Goal: Check status: Check status

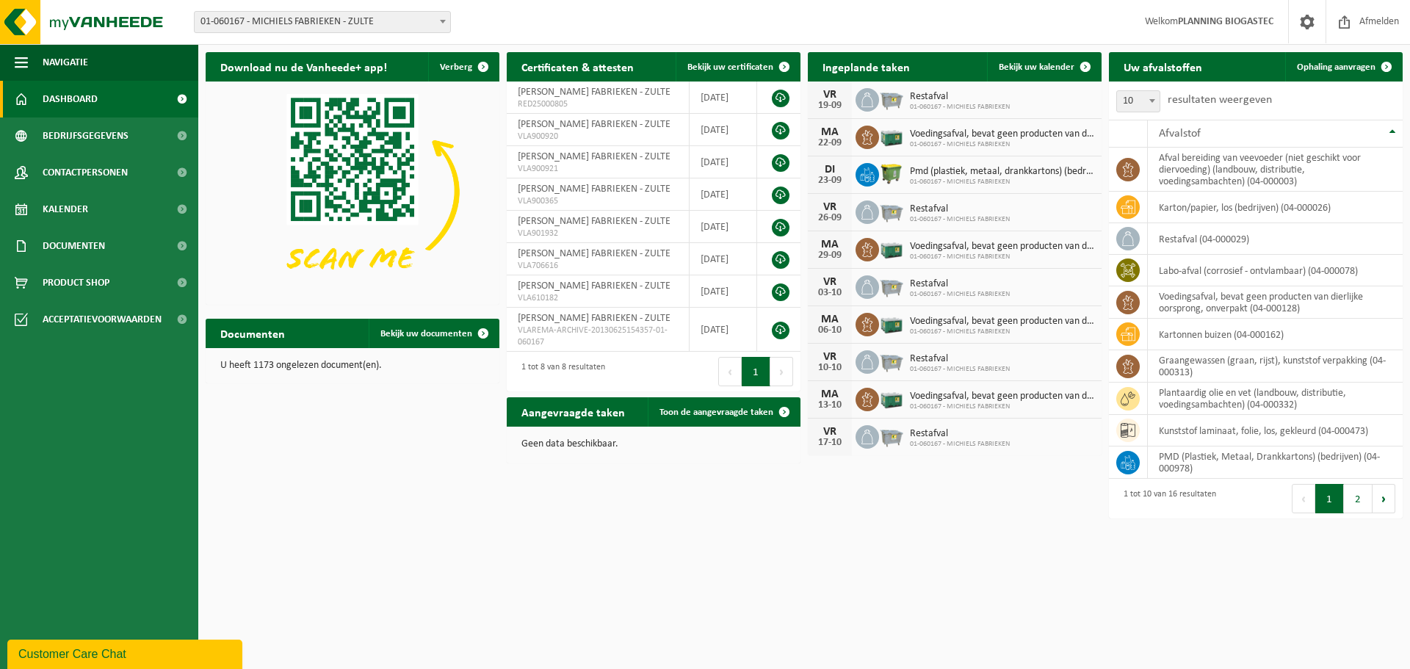
click at [424, 29] on span "01-060167 - MICHIELS FABRIEKEN - ZULTE" at bounding box center [323, 22] width 256 height 21
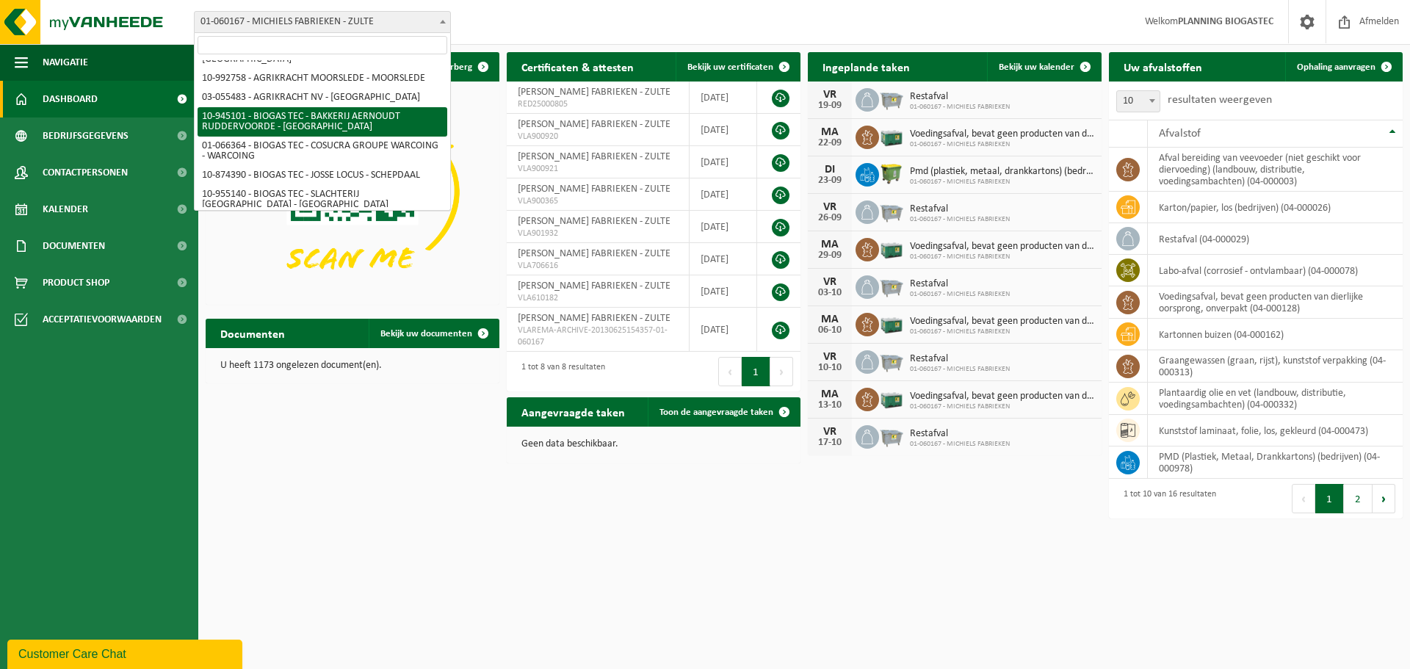
scroll to position [210, 0]
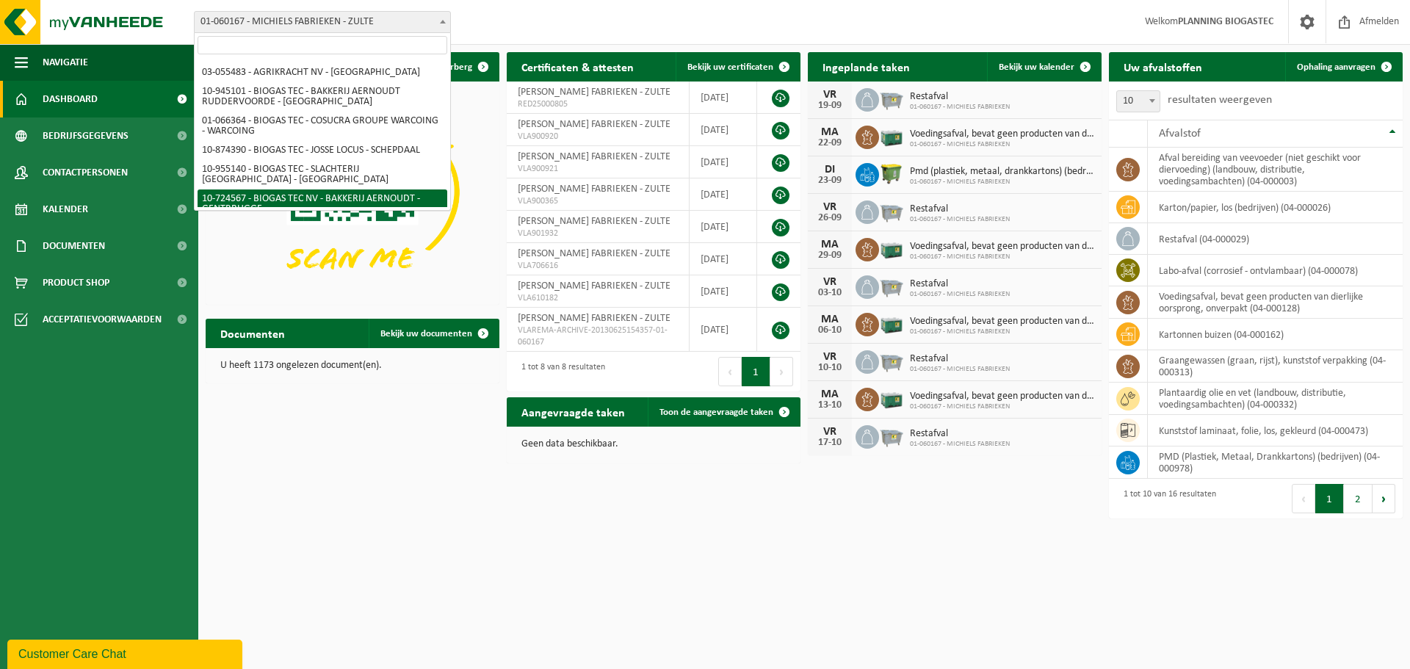
select select "39199"
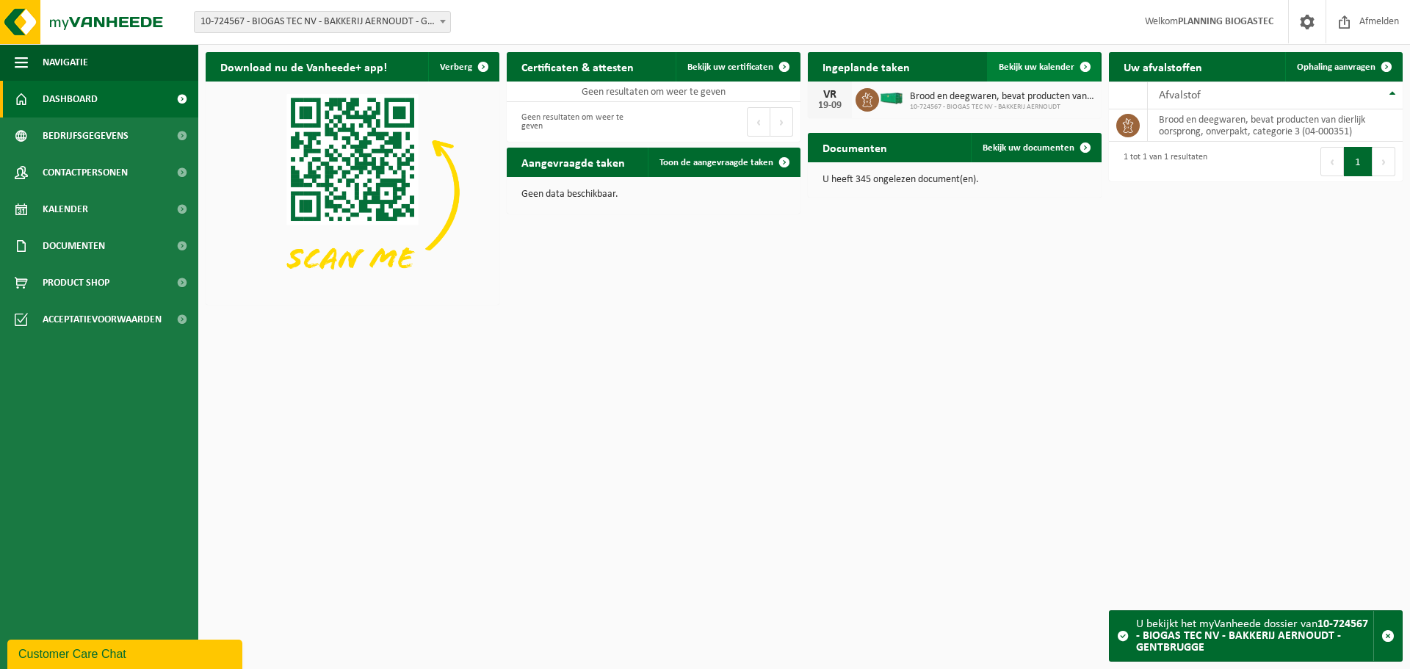
click at [1033, 73] on link "Bekijk uw kalender" at bounding box center [1043, 66] width 113 height 29
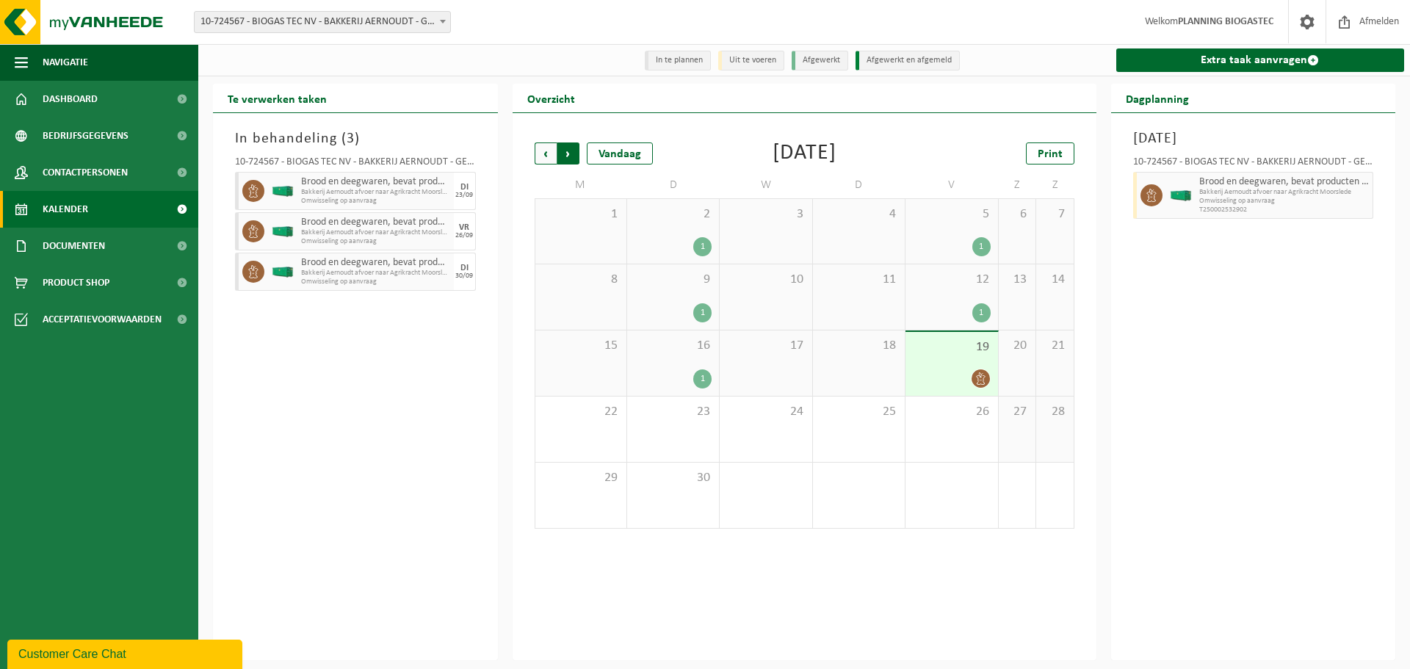
click at [548, 144] on div "Vorige Volgende Vandaag [DATE] Print M D W D V Z Z 1 2 1 3 4 5 1 6 7 8 9 1 10 1…" at bounding box center [804, 336] width 555 height 416
click at [544, 154] on span "Vorige" at bounding box center [546, 154] width 22 height 22
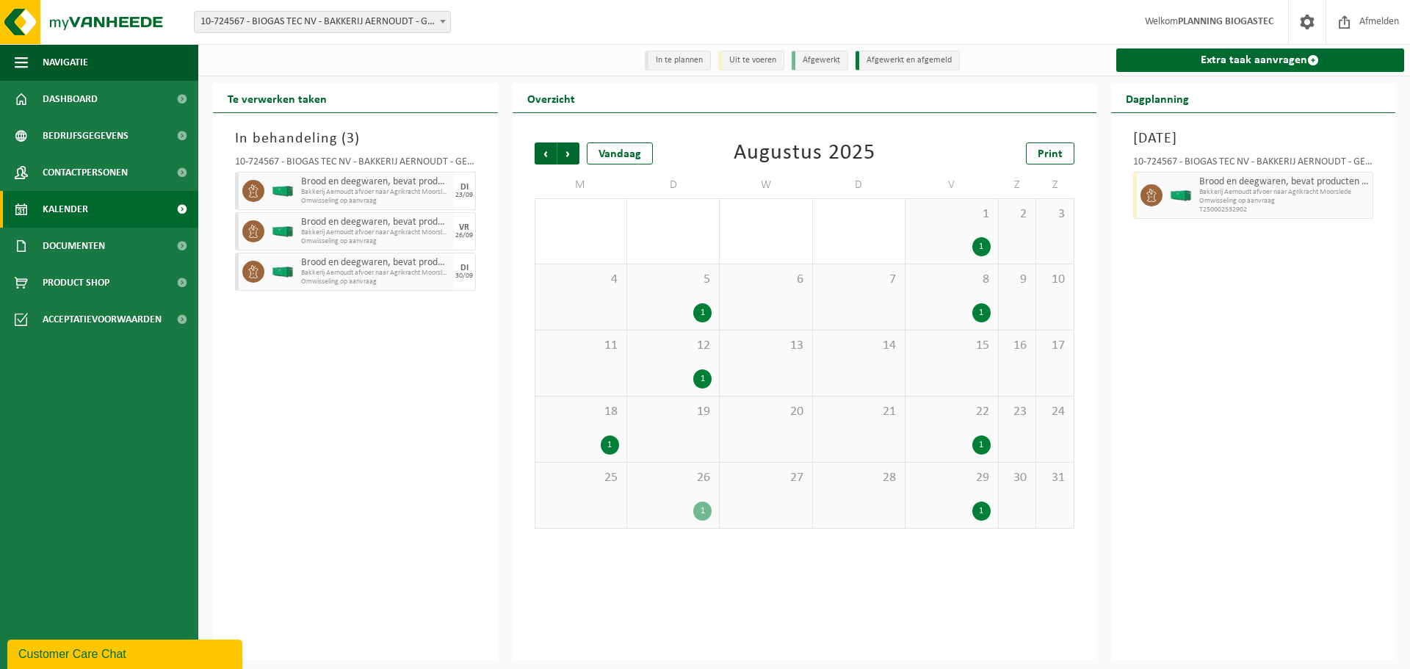
click at [982, 513] on div "1" at bounding box center [982, 511] width 18 height 19
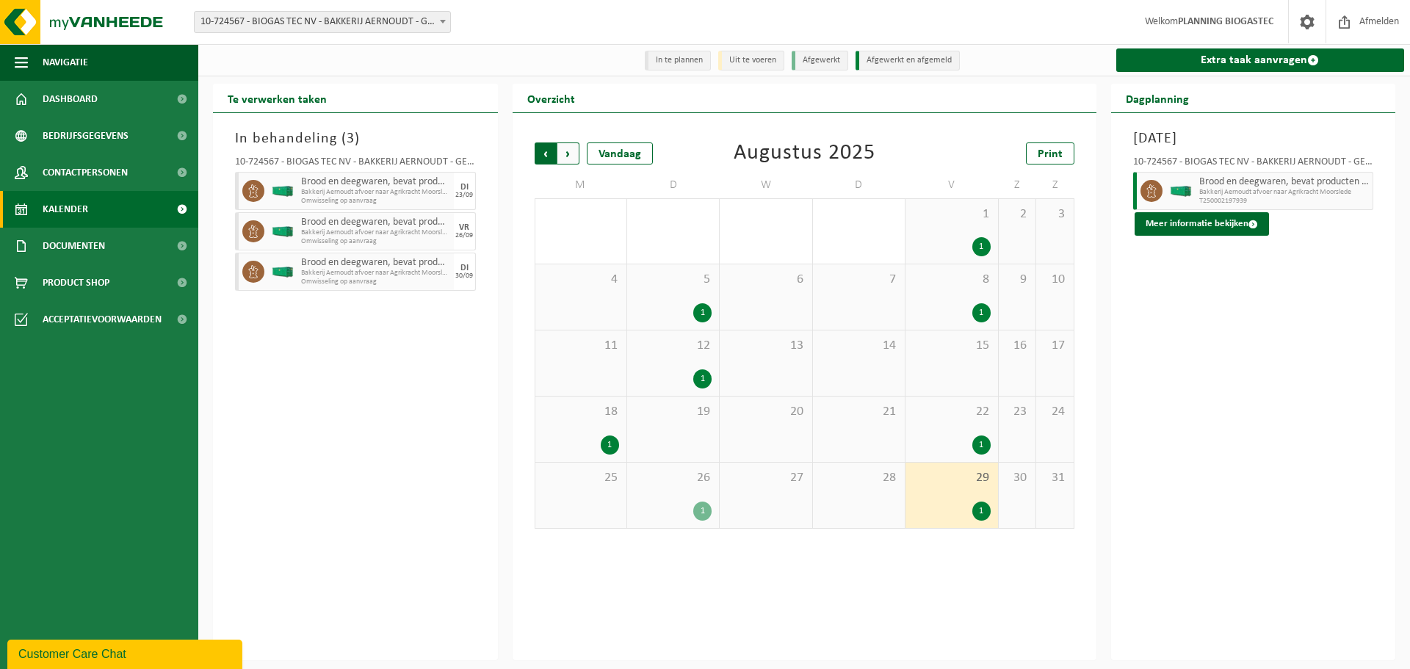
click at [569, 147] on span "Volgende" at bounding box center [569, 154] width 22 height 22
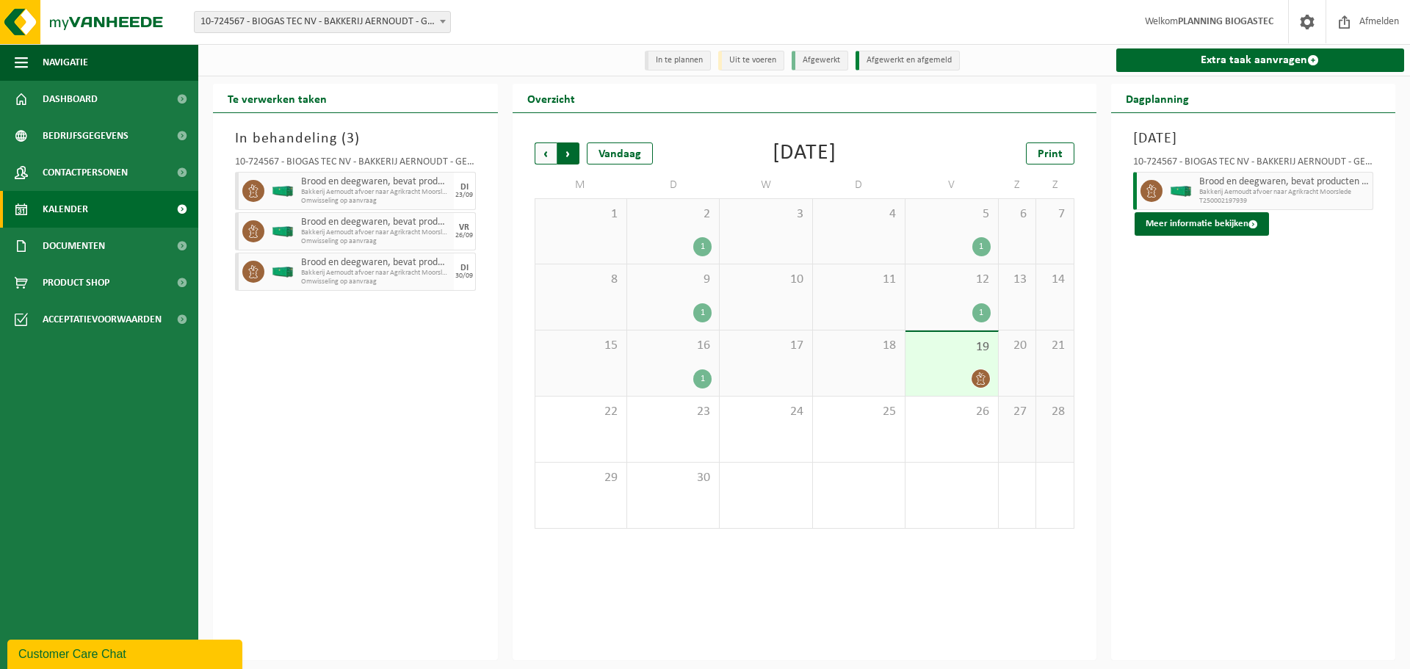
click at [549, 148] on span "Vorige" at bounding box center [546, 154] width 22 height 22
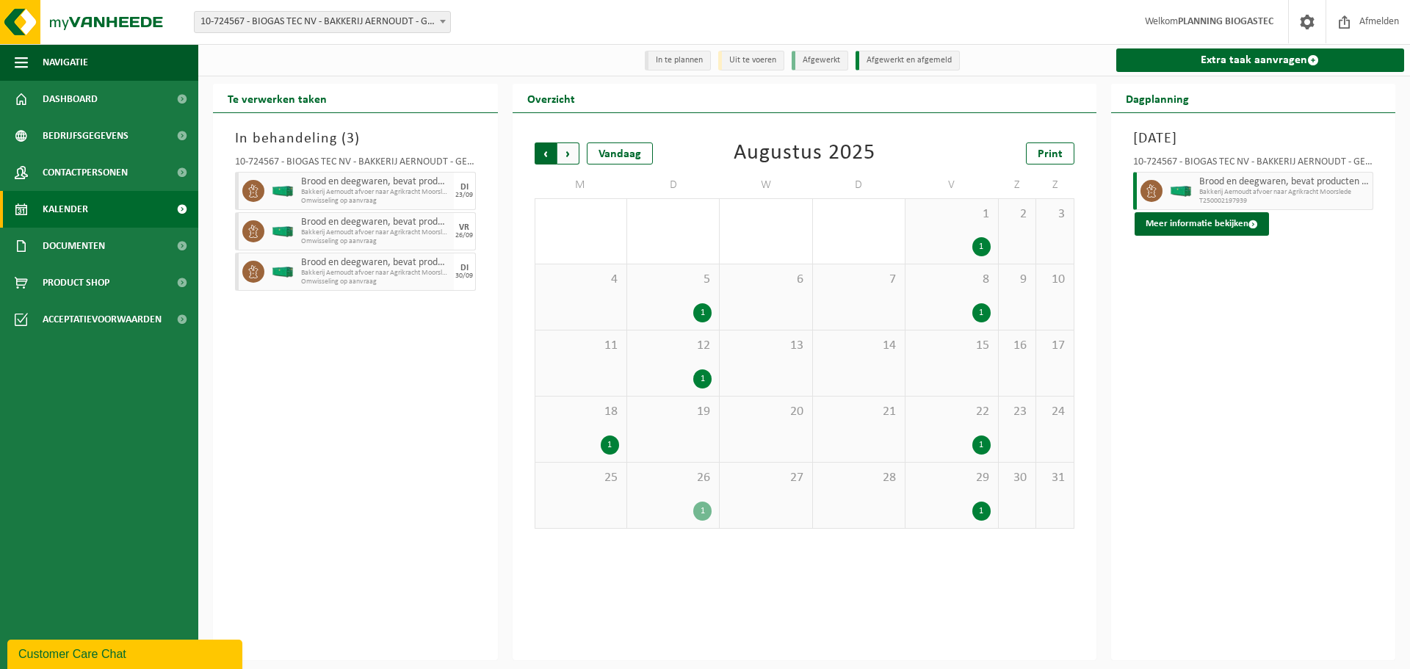
click at [563, 153] on span "Volgende" at bounding box center [569, 154] width 22 height 22
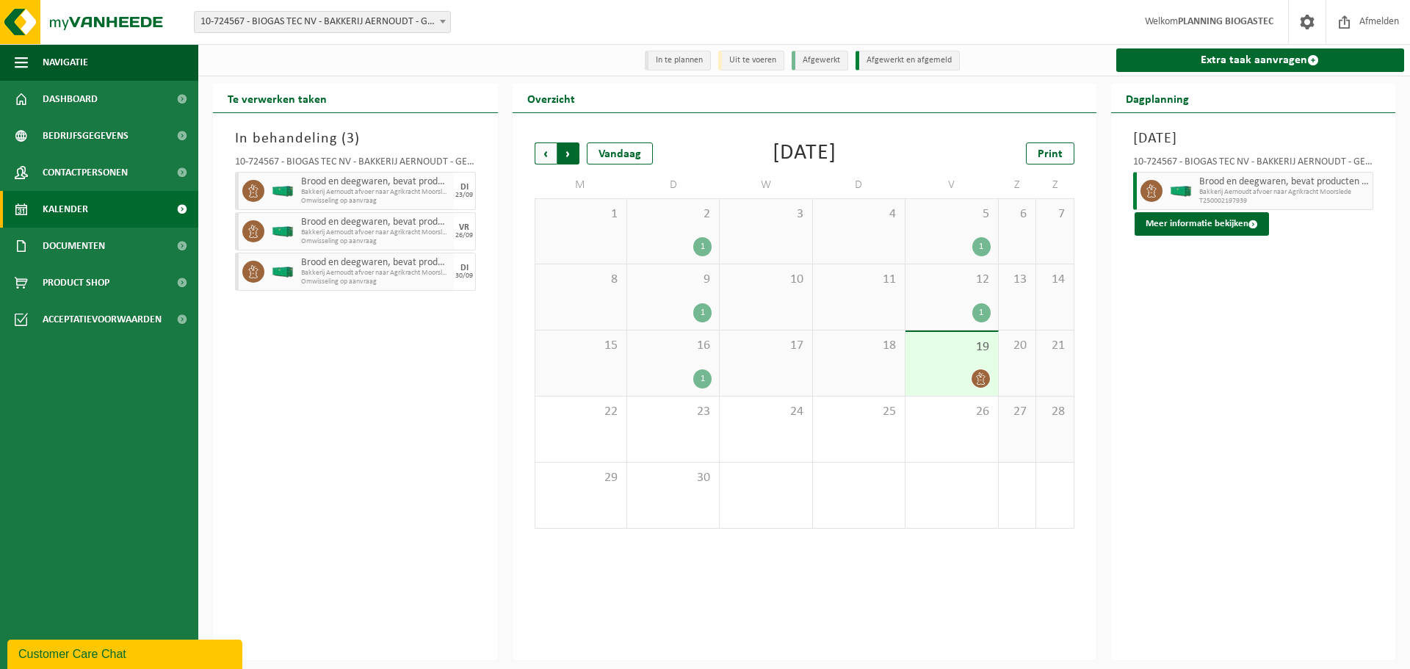
click at [548, 155] on span "Vorige" at bounding box center [546, 154] width 22 height 22
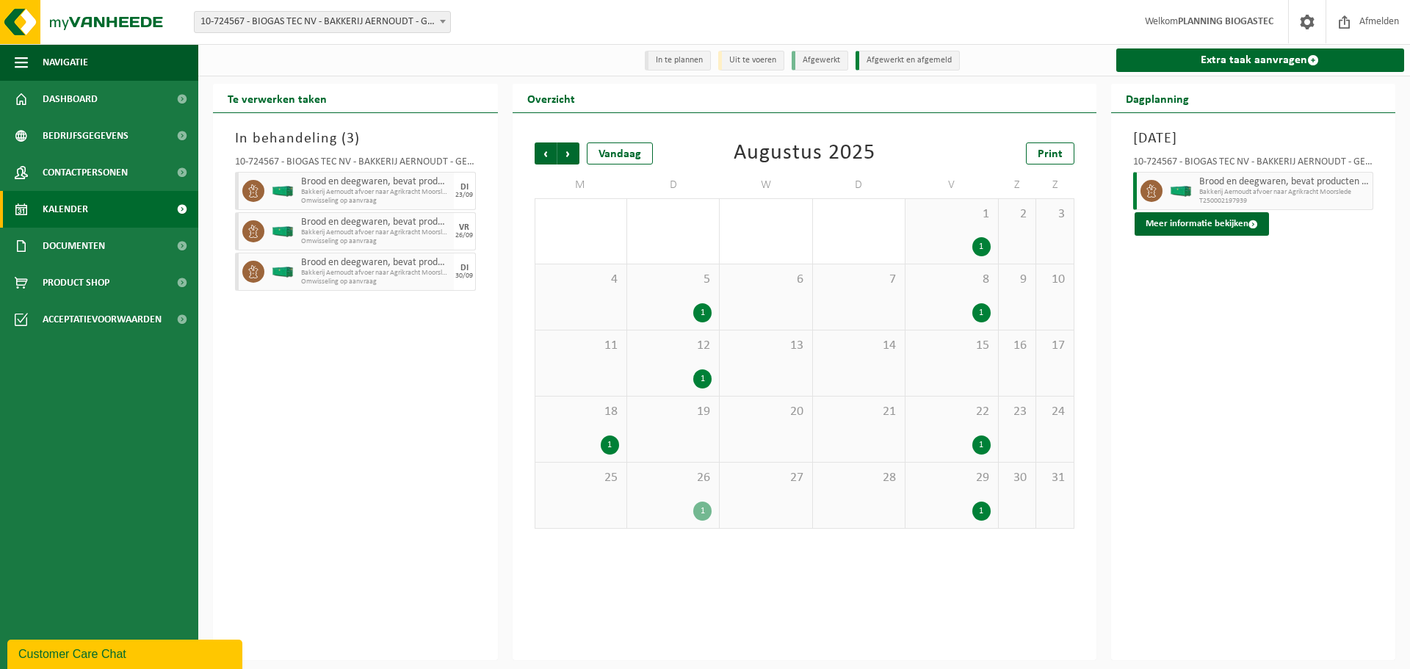
click at [975, 508] on div "1" at bounding box center [982, 511] width 18 height 19
click at [976, 508] on div "1" at bounding box center [982, 511] width 18 height 19
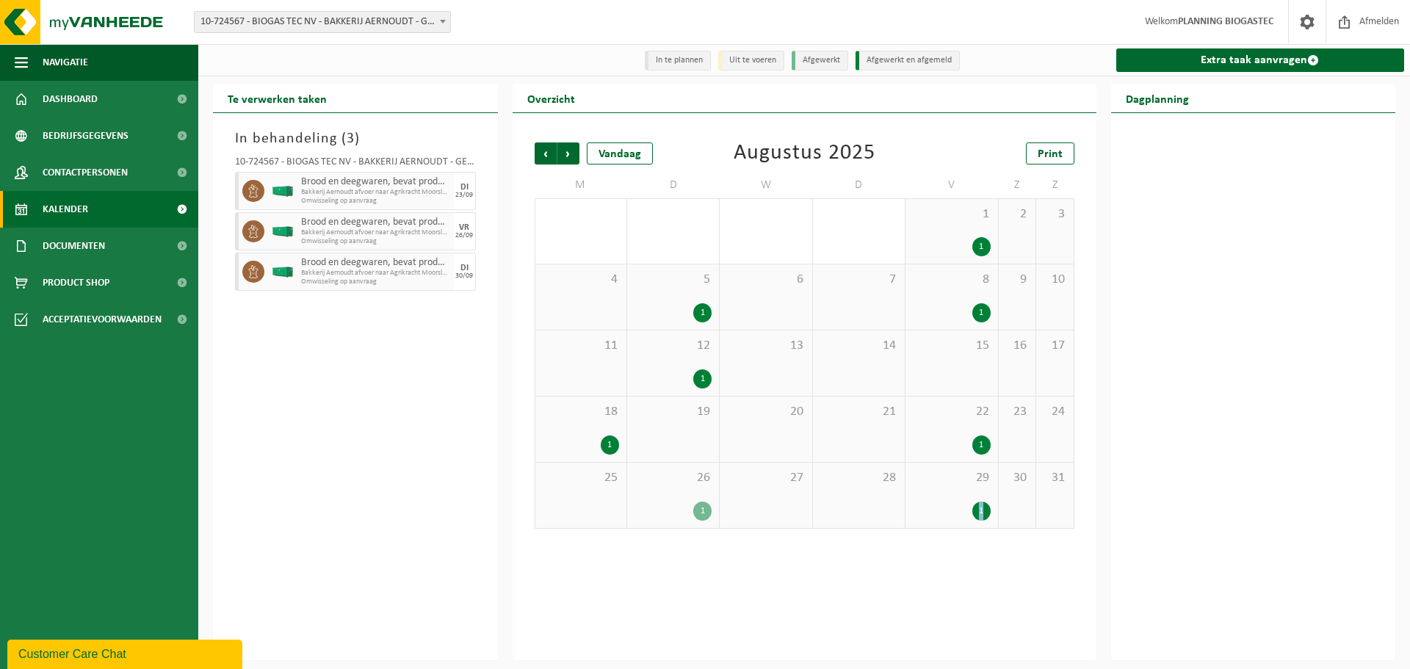
click at [976, 508] on div "1" at bounding box center [982, 511] width 18 height 19
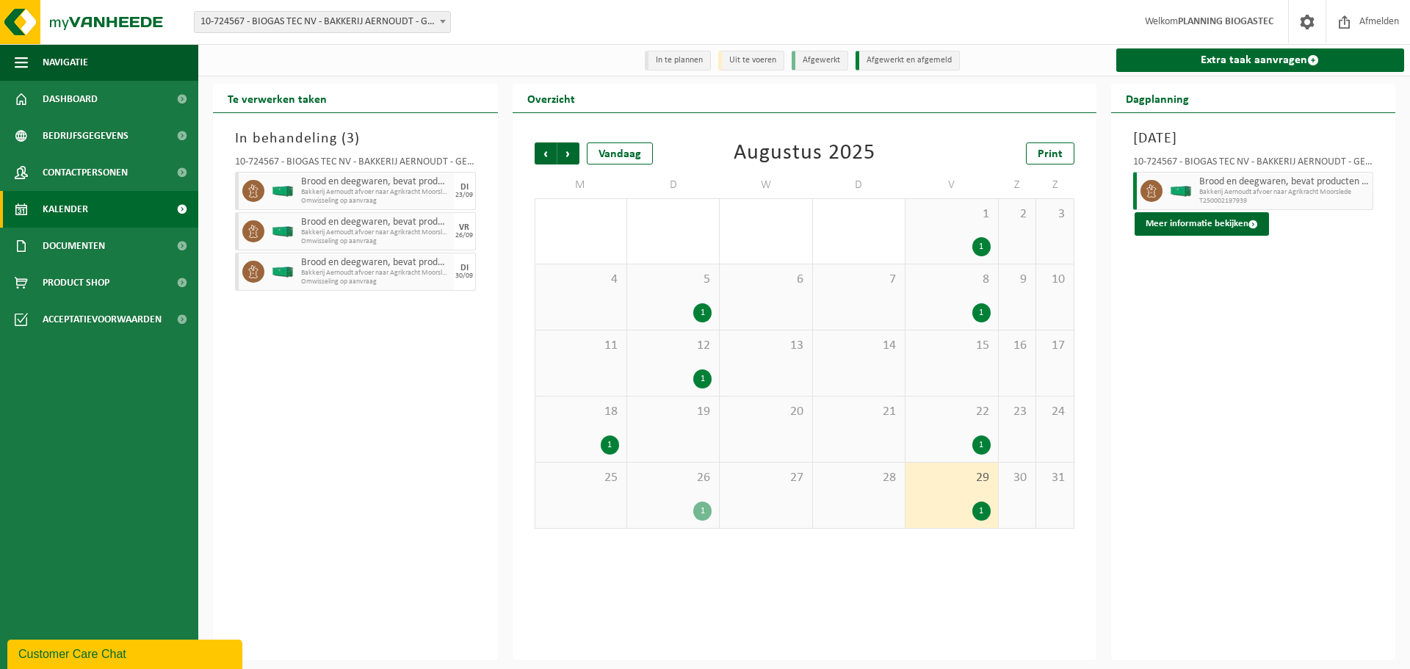
click at [920, 560] on div "Vorige Volgende Vandaag [DATE] Print M D W D V Z Z 28 29 1 30 31 1 1 2 3 4 5 1 …" at bounding box center [805, 386] width 584 height 547
click at [695, 497] on div "26 1" at bounding box center [673, 495] width 92 height 65
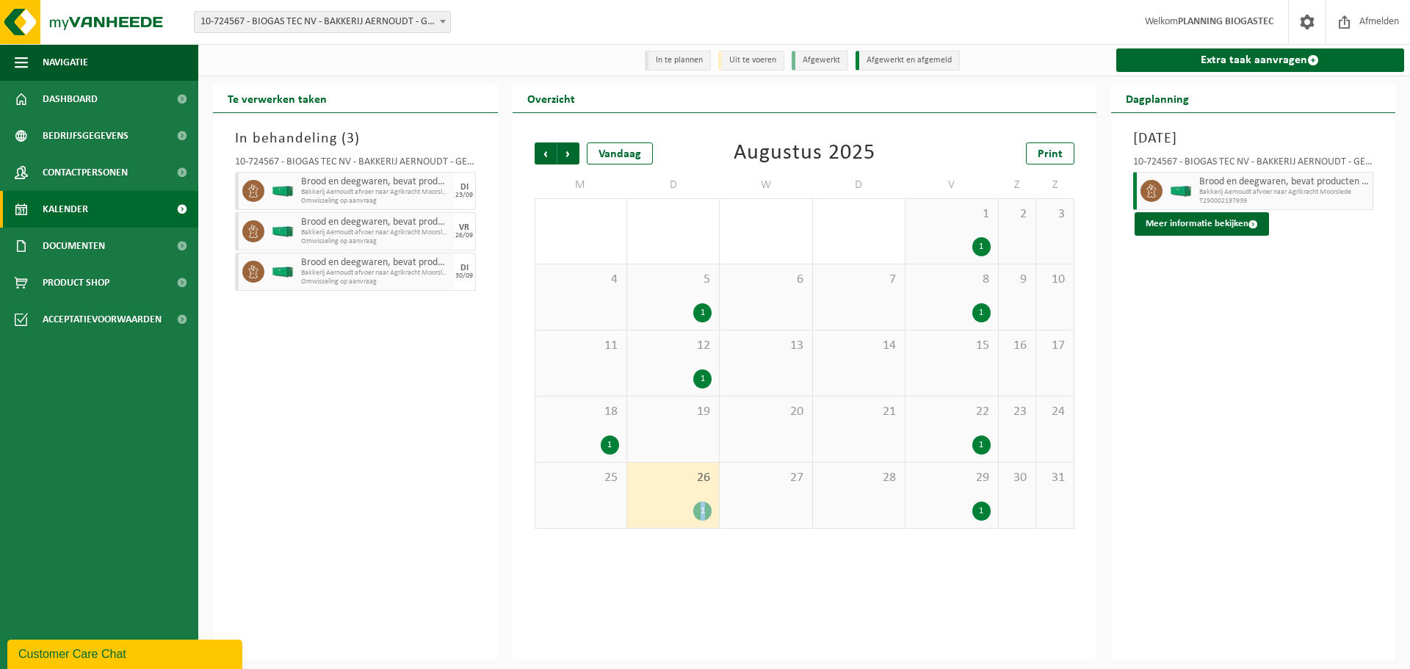
click at [695, 497] on div "26 1" at bounding box center [673, 495] width 92 height 65
click at [963, 418] on span "22" at bounding box center [951, 412] width 77 height 16
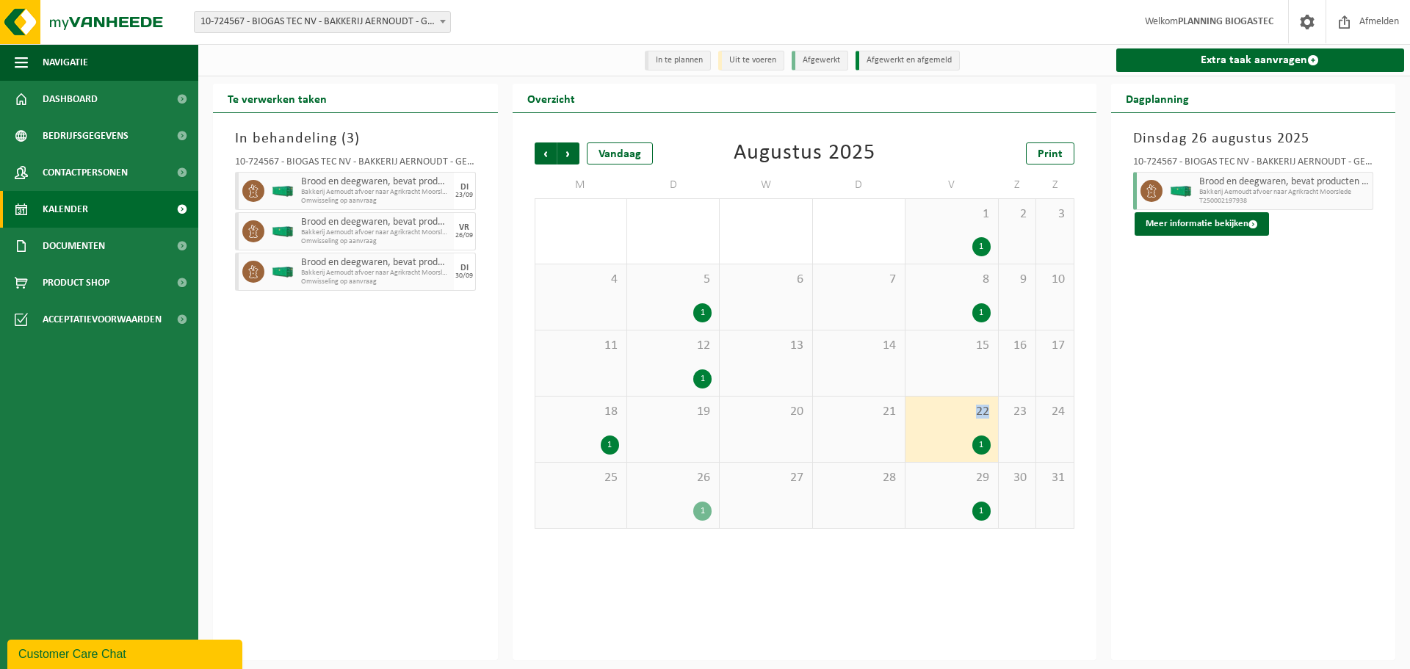
click at [963, 418] on span "22" at bounding box center [951, 412] width 77 height 16
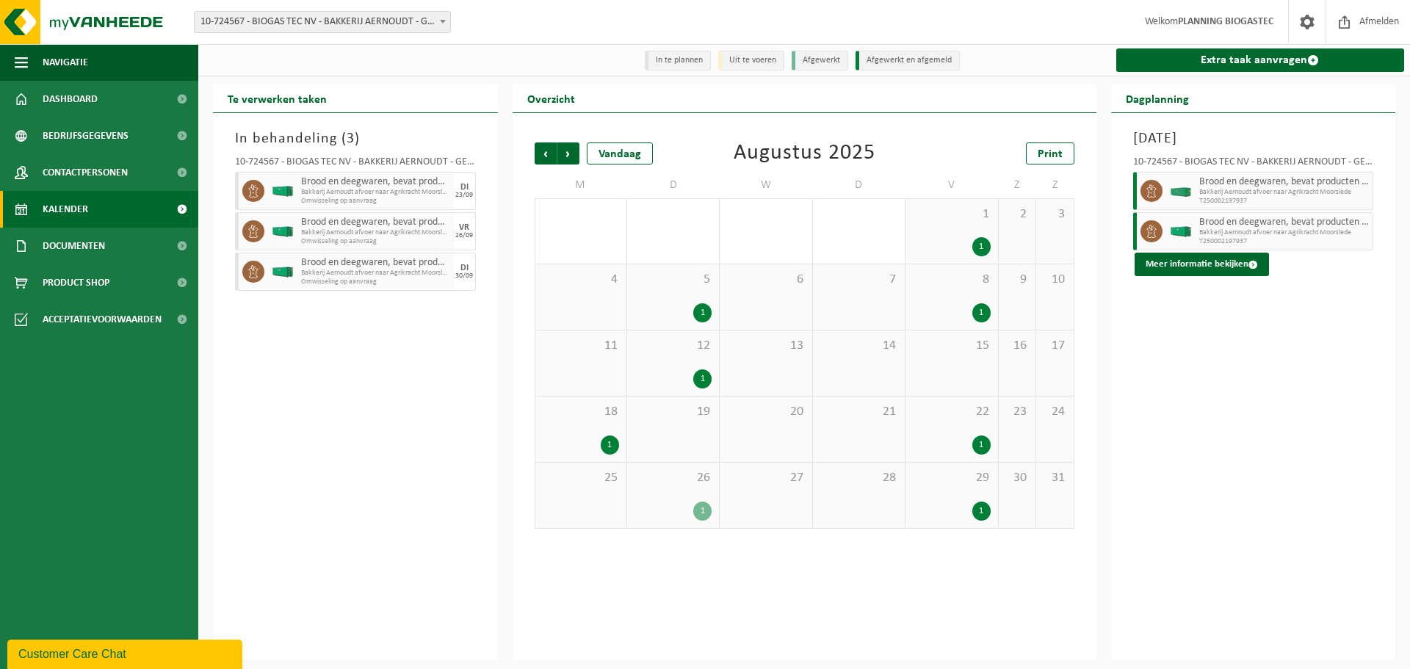
click at [595, 434] on div "18 1" at bounding box center [581, 429] width 91 height 65
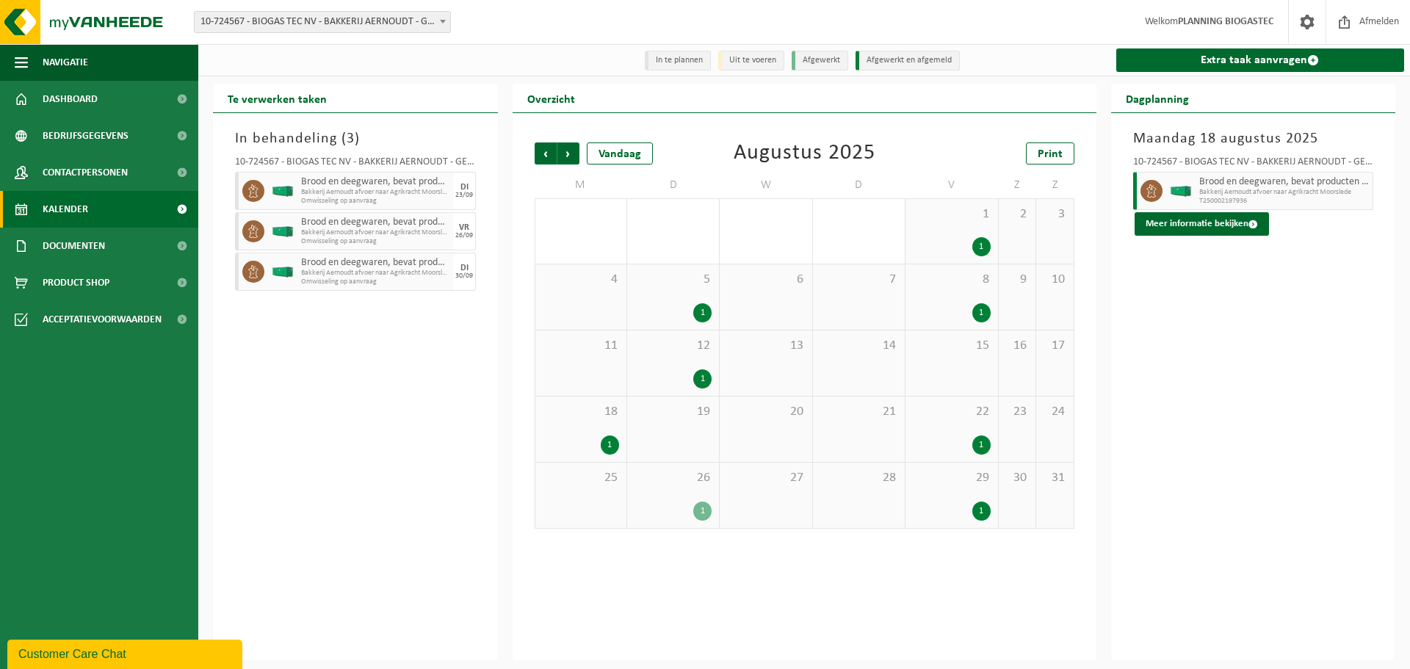
click at [685, 385] on div "1" at bounding box center [673, 378] width 77 height 19
click at [953, 309] on div "1" at bounding box center [951, 312] width 77 height 19
click at [679, 331] on div "12 1" at bounding box center [673, 363] width 92 height 65
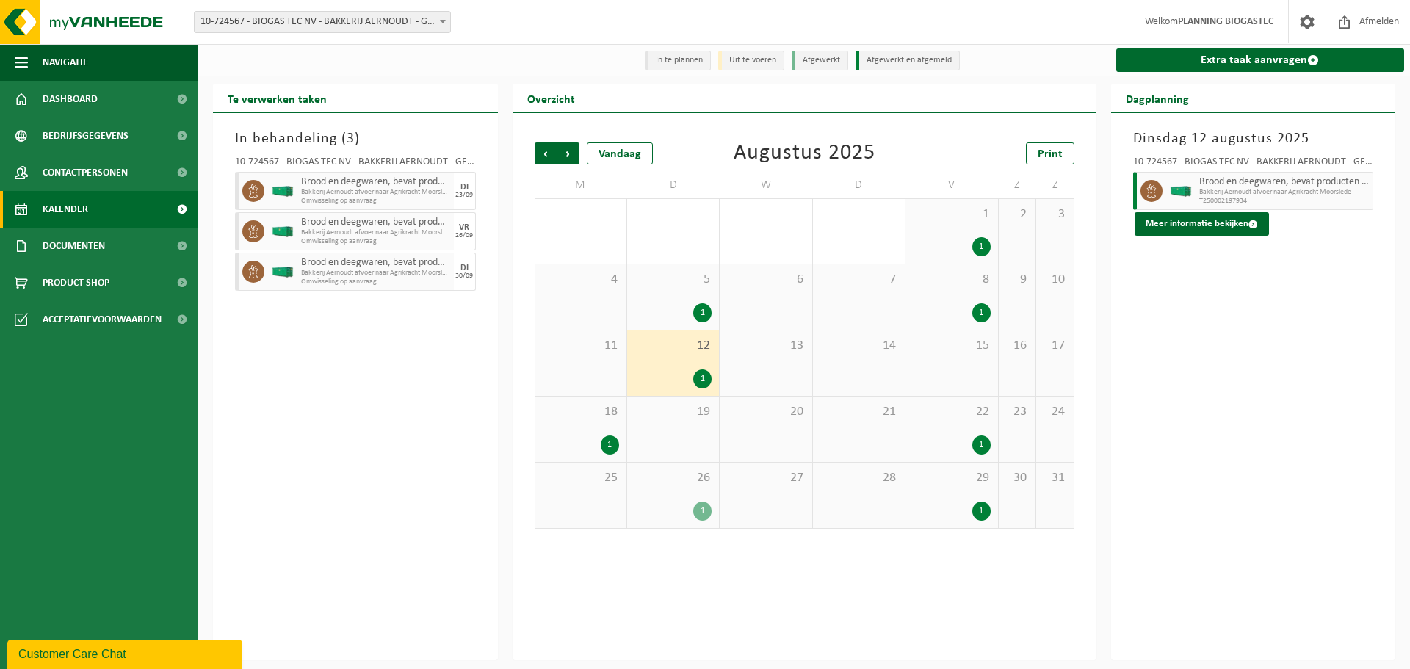
click at [695, 300] on div "5 1" at bounding box center [673, 296] width 92 height 65
click at [696, 300] on div "5 1" at bounding box center [673, 296] width 92 height 65
click at [941, 234] on div "1 1" at bounding box center [952, 231] width 92 height 65
click at [541, 144] on span "Vorige" at bounding box center [546, 154] width 22 height 22
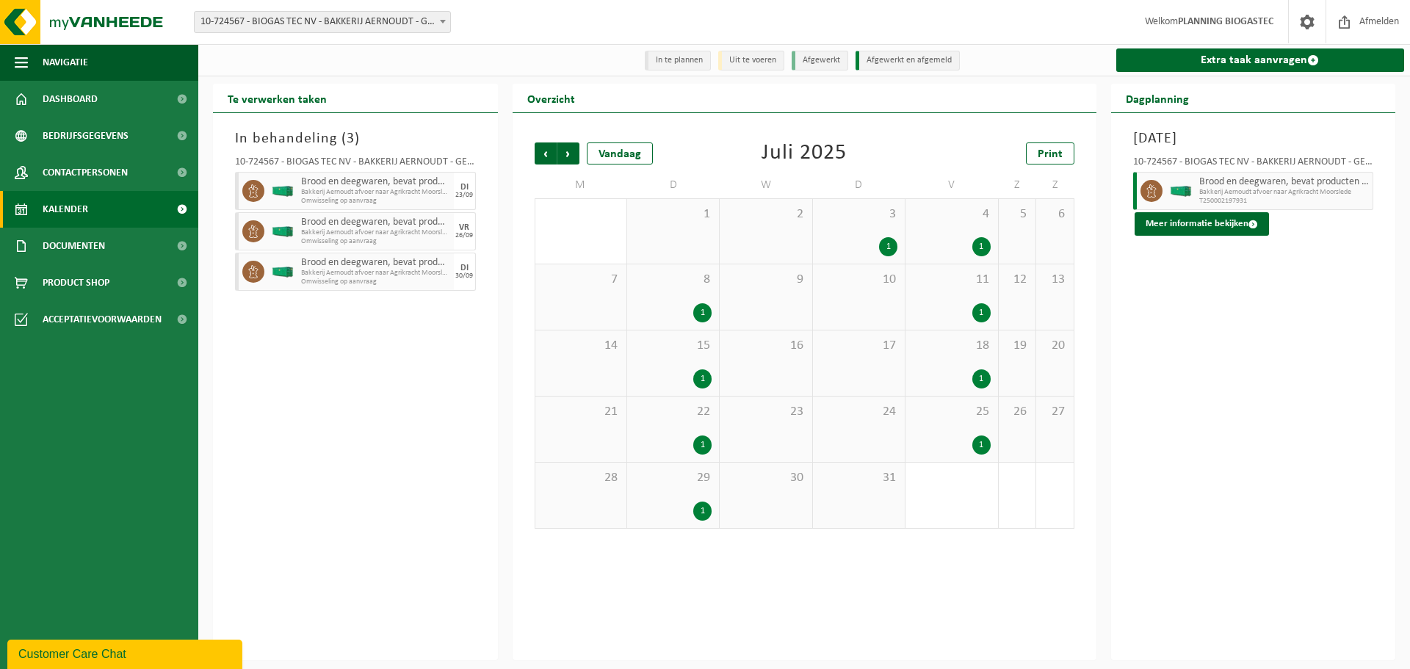
click at [697, 490] on div "29 1" at bounding box center [673, 495] width 92 height 65
click at [696, 490] on div "29 1" at bounding box center [673, 495] width 92 height 65
click at [849, 237] on div "3 1" at bounding box center [859, 231] width 92 height 65
click at [847, 237] on div "3 1" at bounding box center [859, 231] width 92 height 65
click at [550, 151] on span "Vorige" at bounding box center [546, 154] width 22 height 22
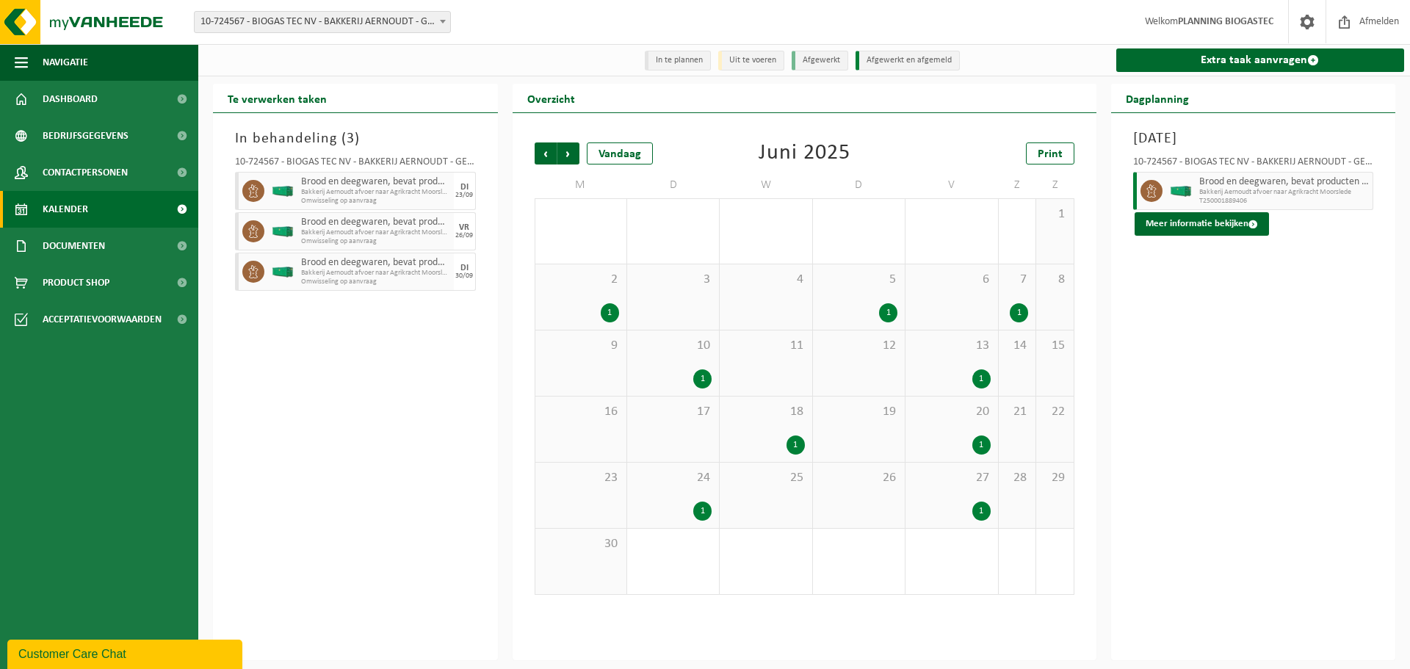
click at [626, 312] on div "2 1" at bounding box center [581, 296] width 91 height 65
click at [625, 312] on div "2 1" at bounding box center [581, 296] width 91 height 65
click at [852, 298] on div "5 1" at bounding box center [859, 296] width 92 height 65
